Goal: Task Accomplishment & Management: Use online tool/utility

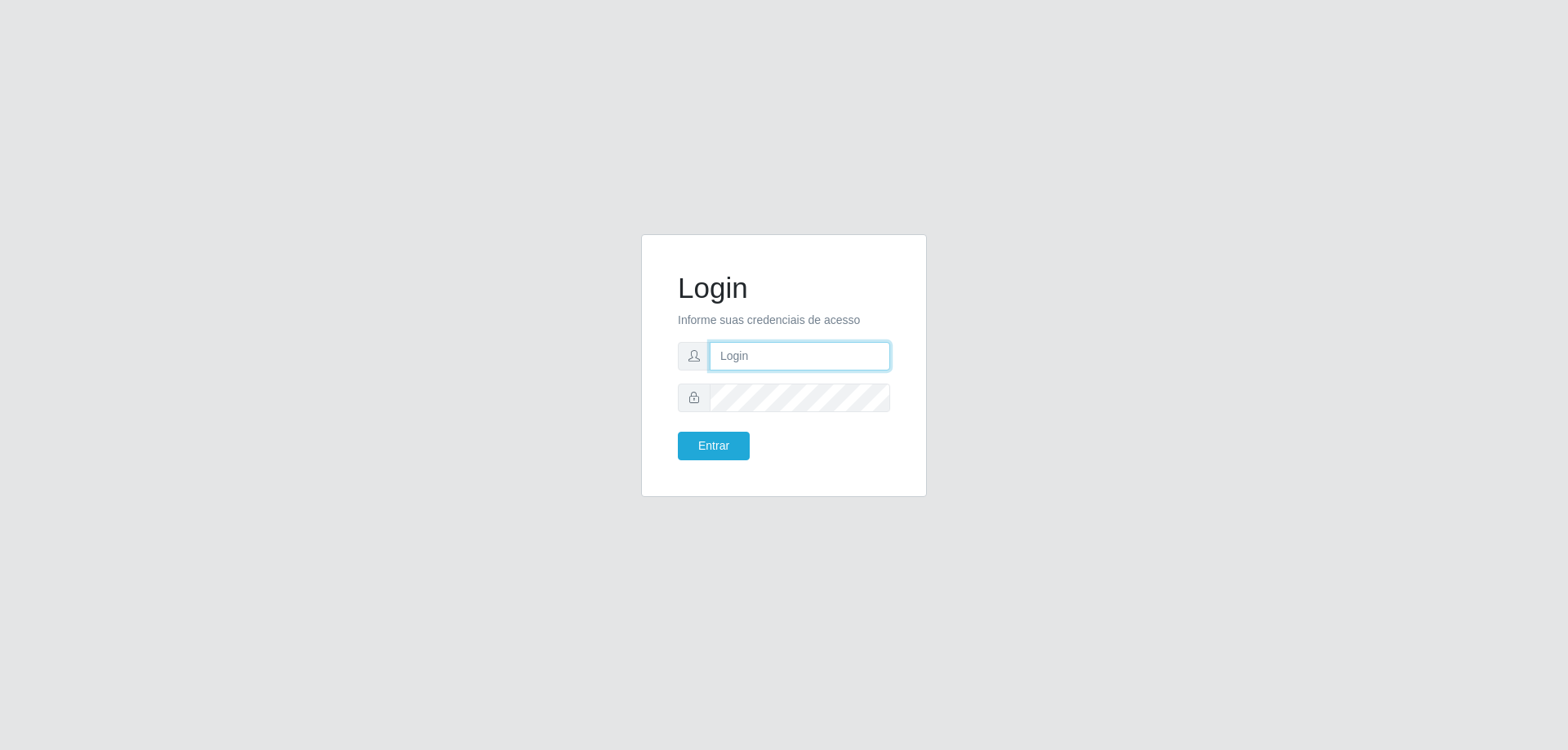
type input "[EMAIL_ADDRESS][DOMAIN_NAME]"
click at [714, 436] on button "Entrar" at bounding box center [714, 446] width 72 height 29
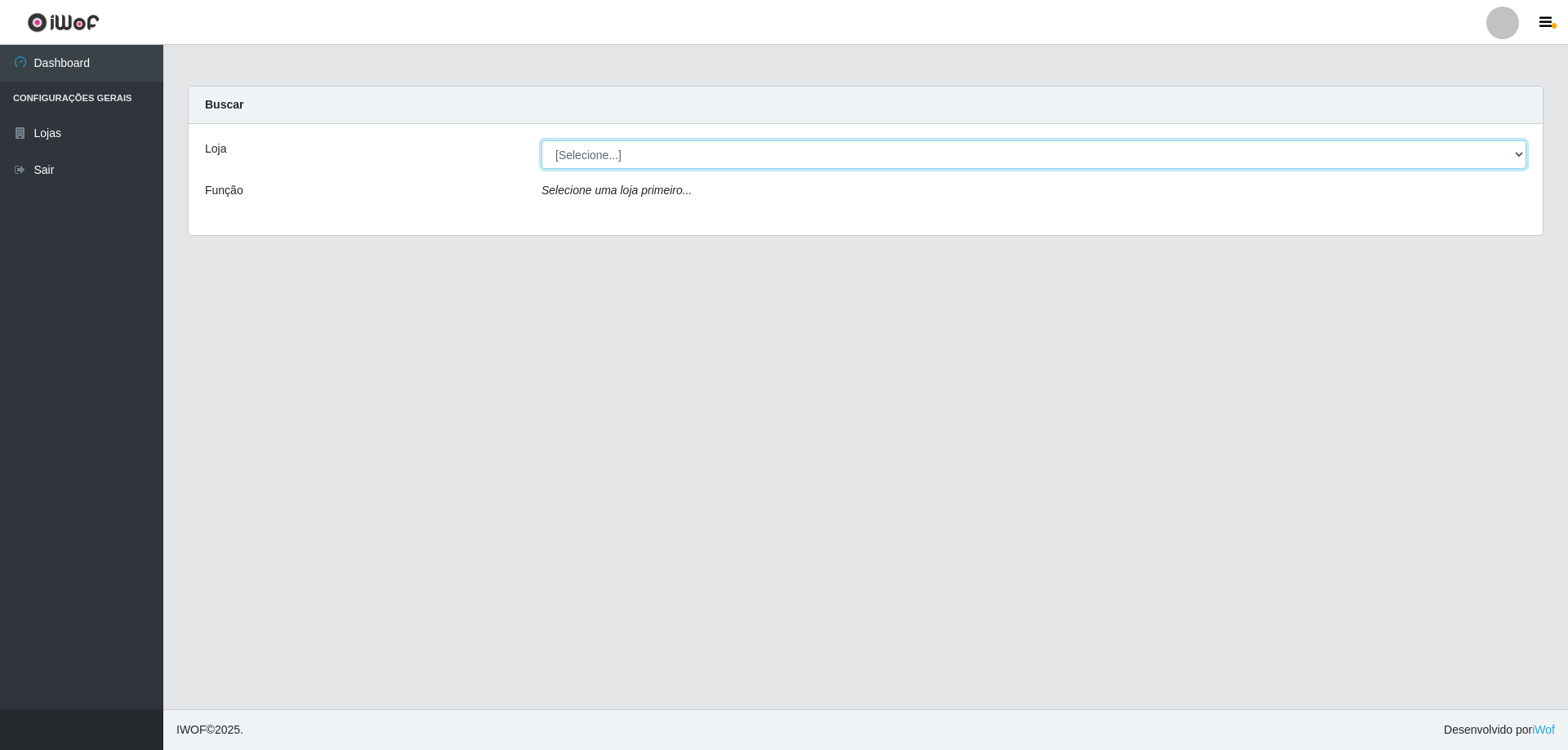
click at [1072, 152] on select "[Selecione...] SuperShow Bis - [GEOGRAPHIC_DATA]" at bounding box center [1033, 155] width 985 height 29
select select "59"
click at [541, 140] on select "[Selecione...] SuperShow Bis - [GEOGRAPHIC_DATA]" at bounding box center [1033, 155] width 985 height 29
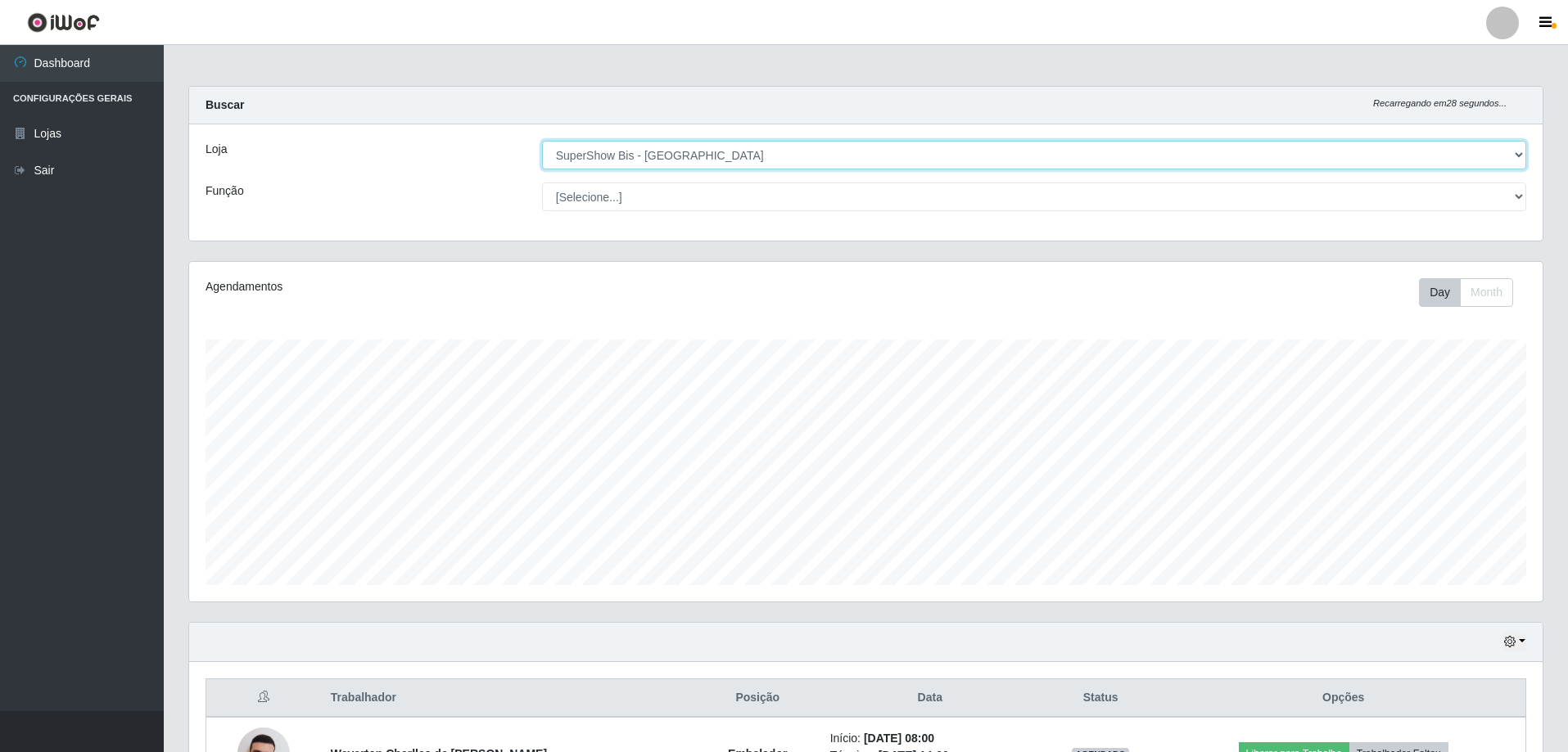
scroll to position [189, 0]
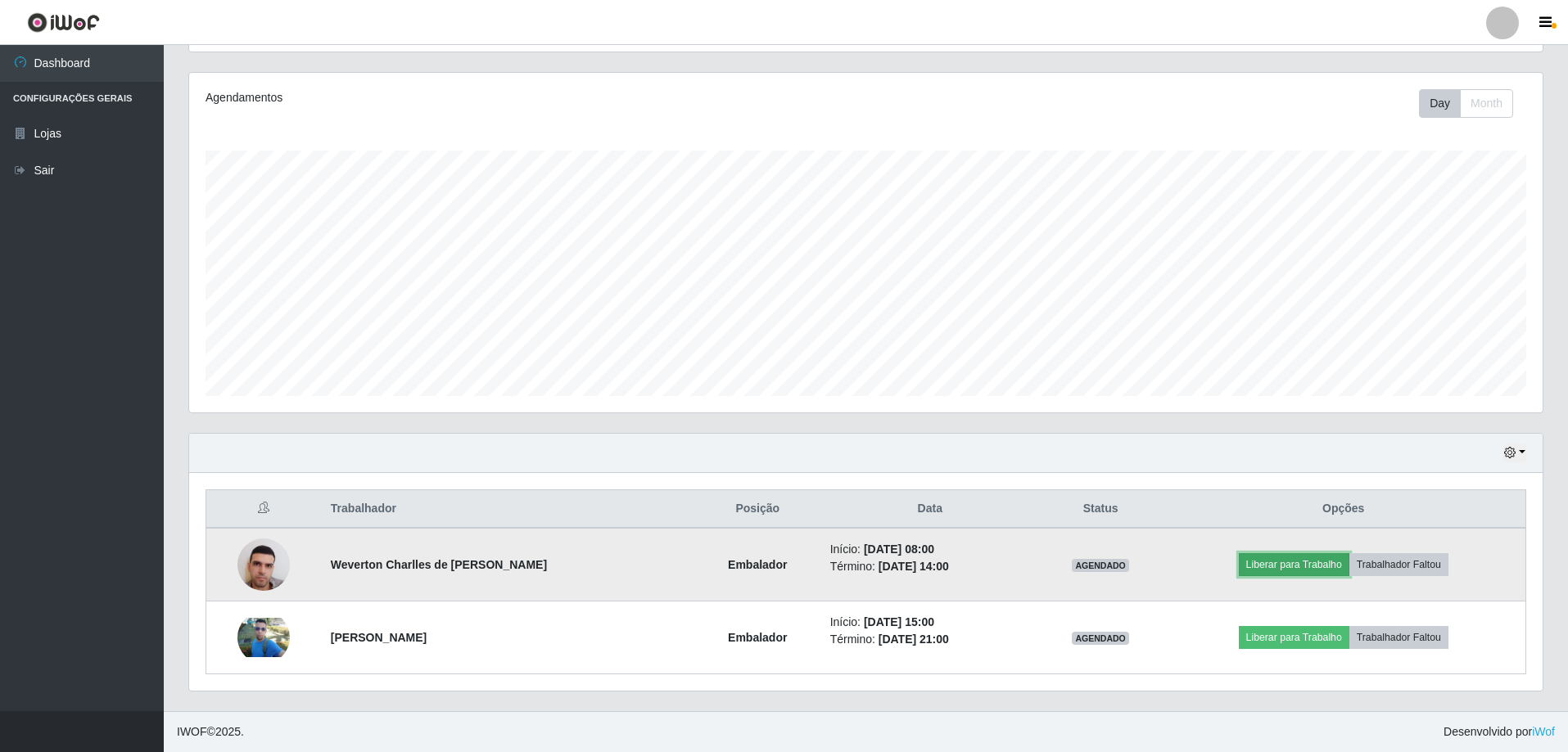
click at [1317, 560] on button "Liberar para Trabalho" at bounding box center [1294, 565] width 110 height 23
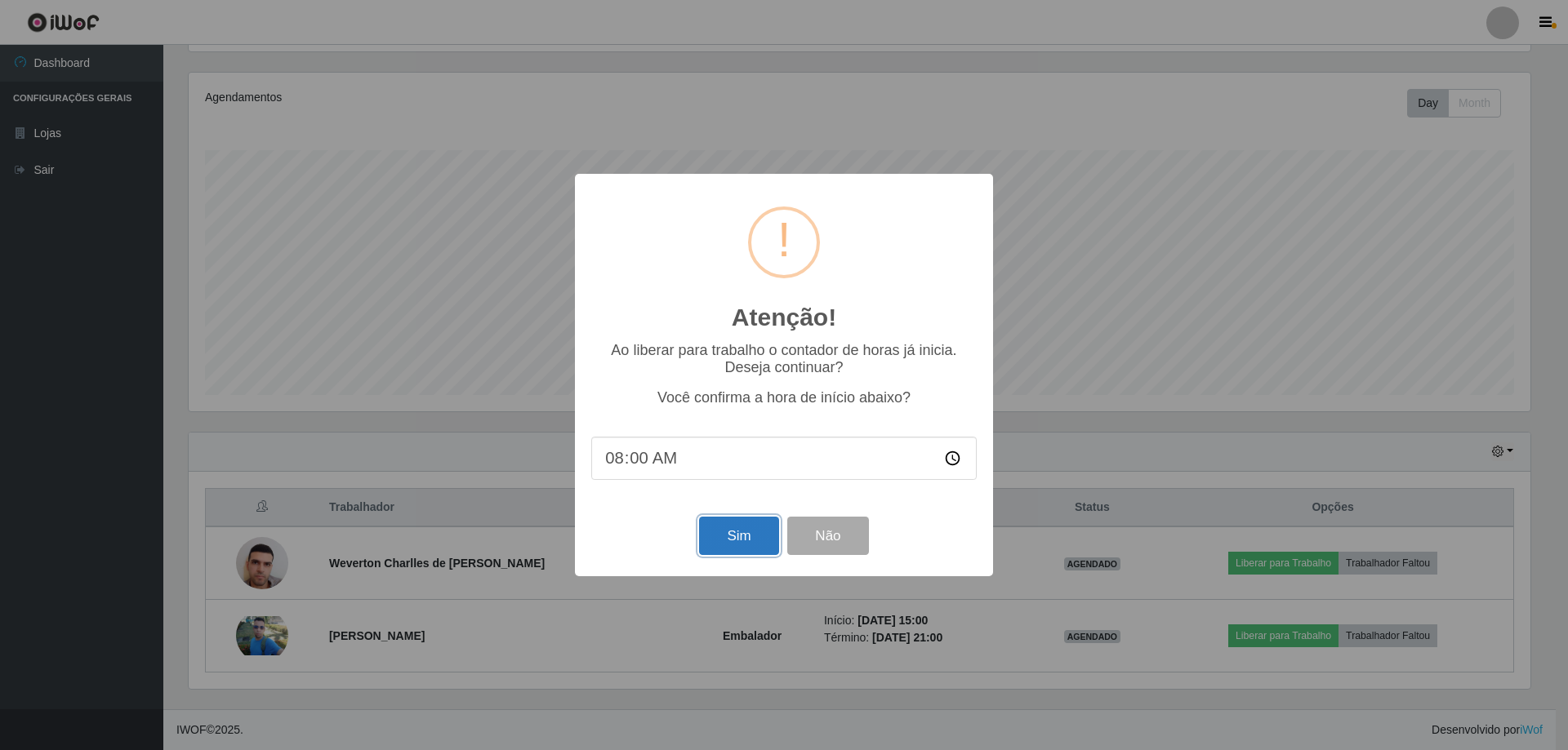
click at [749, 541] on button "Sim" at bounding box center [739, 535] width 80 height 38
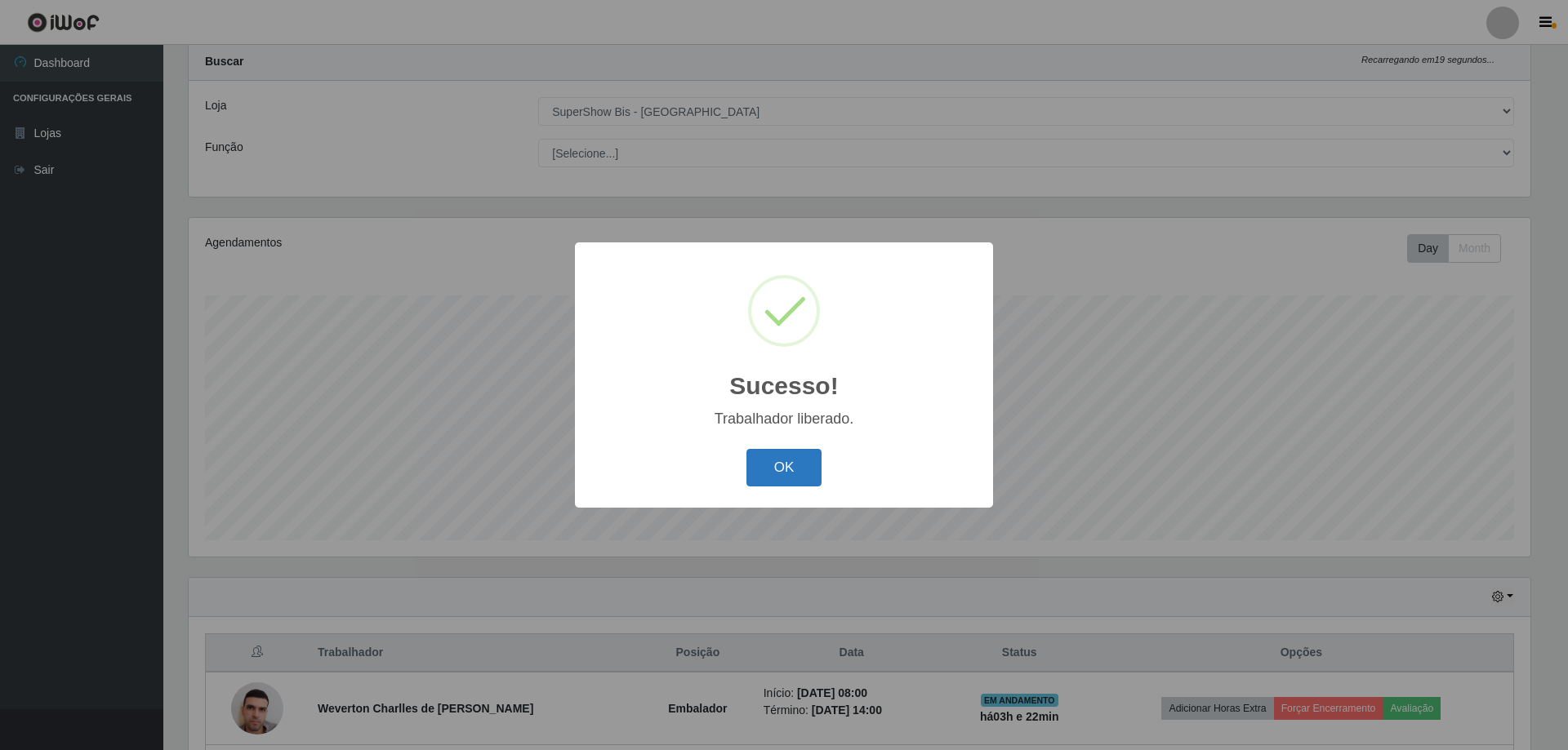
click at [792, 463] on button "OK" at bounding box center [784, 468] width 76 height 38
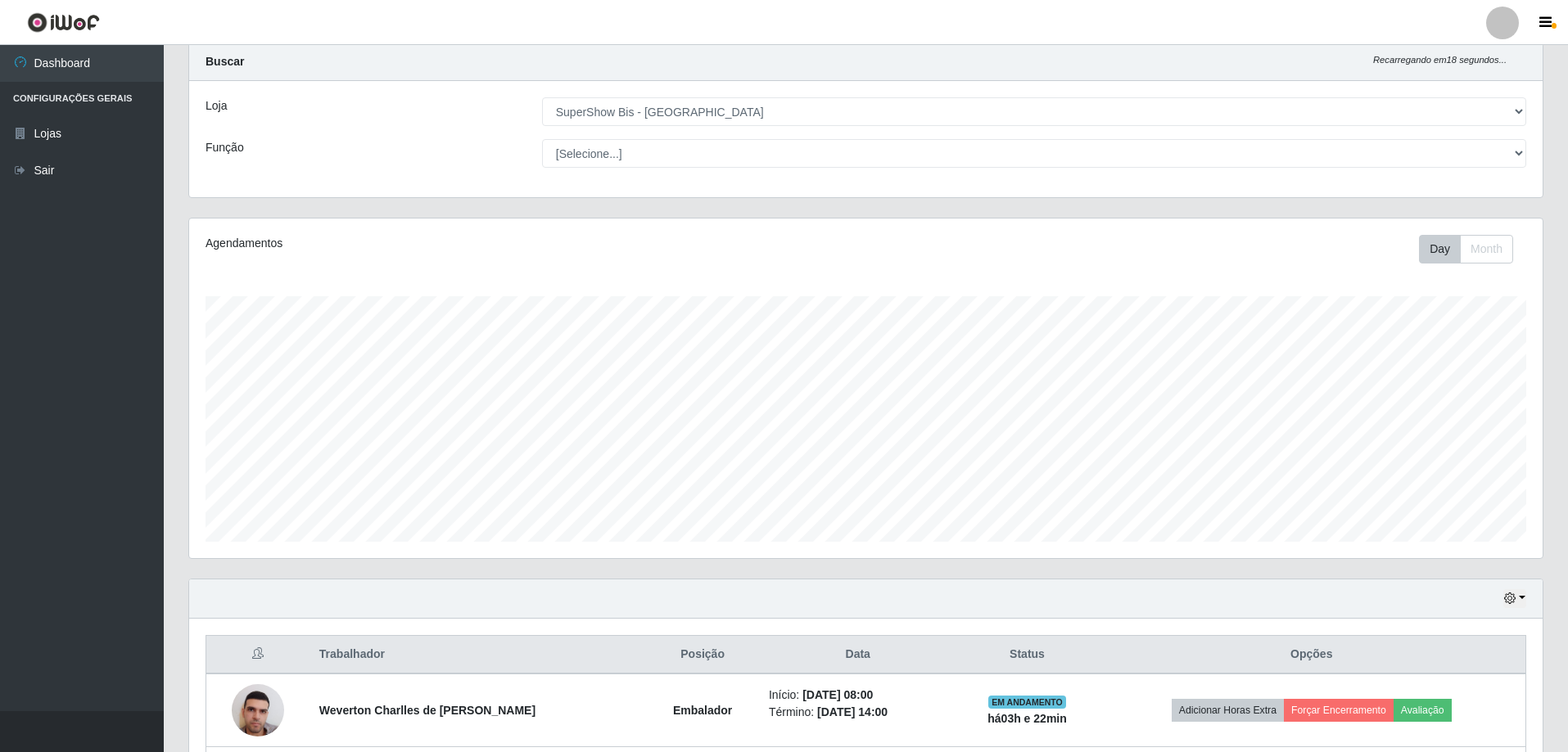
scroll to position [189, 0]
